Goal: Navigation & Orientation: Go to known website

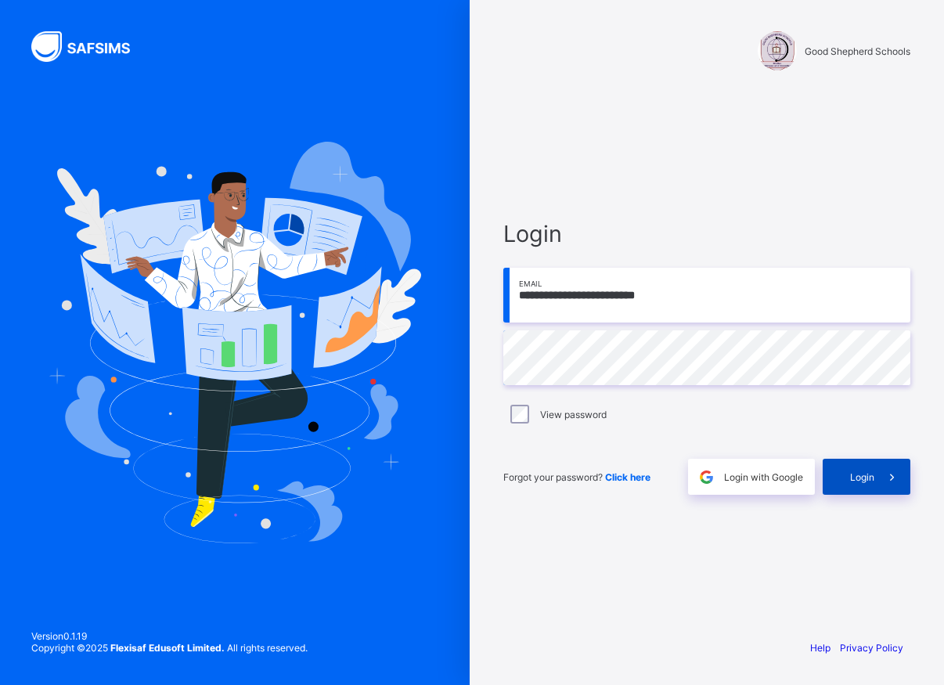
click at [884, 482] on icon at bounding box center [891, 477] width 16 height 15
drag, startPoint x: 884, startPoint y: 482, endPoint x: 876, endPoint y: 484, distance: 8.9
click at [878, 484] on span at bounding box center [892, 477] width 36 height 36
click at [883, 491] on span at bounding box center [892, 477] width 36 height 36
click at [873, 485] on div "Login" at bounding box center [866, 477] width 88 height 36
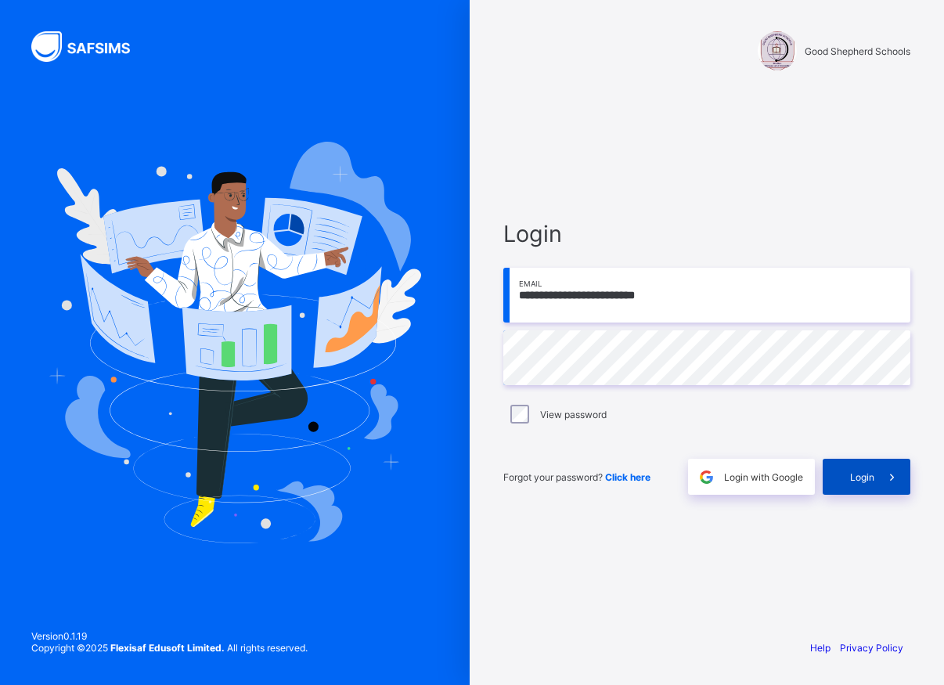
click at [868, 482] on span "Login" at bounding box center [862, 477] width 24 height 12
